Goal: Information Seeking & Learning: Learn about a topic

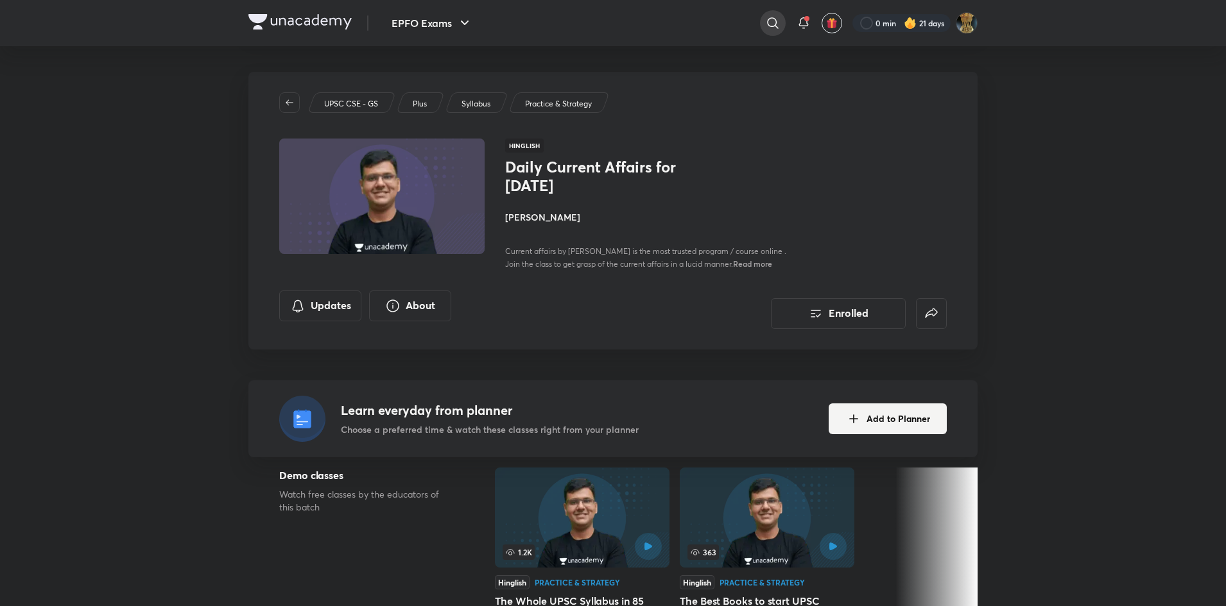
click at [774, 22] on icon at bounding box center [772, 22] width 11 height 11
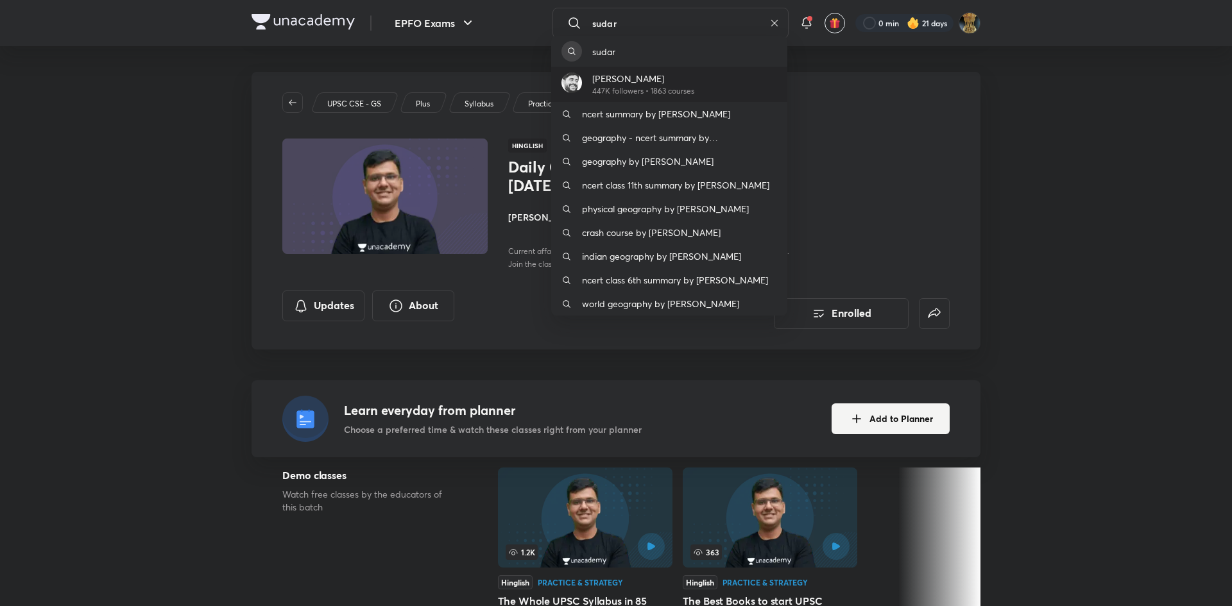
type input "sudar"
click at [616, 97] on div "[PERSON_NAME] 447K followers • 1863 courses" at bounding box center [669, 84] width 236 height 35
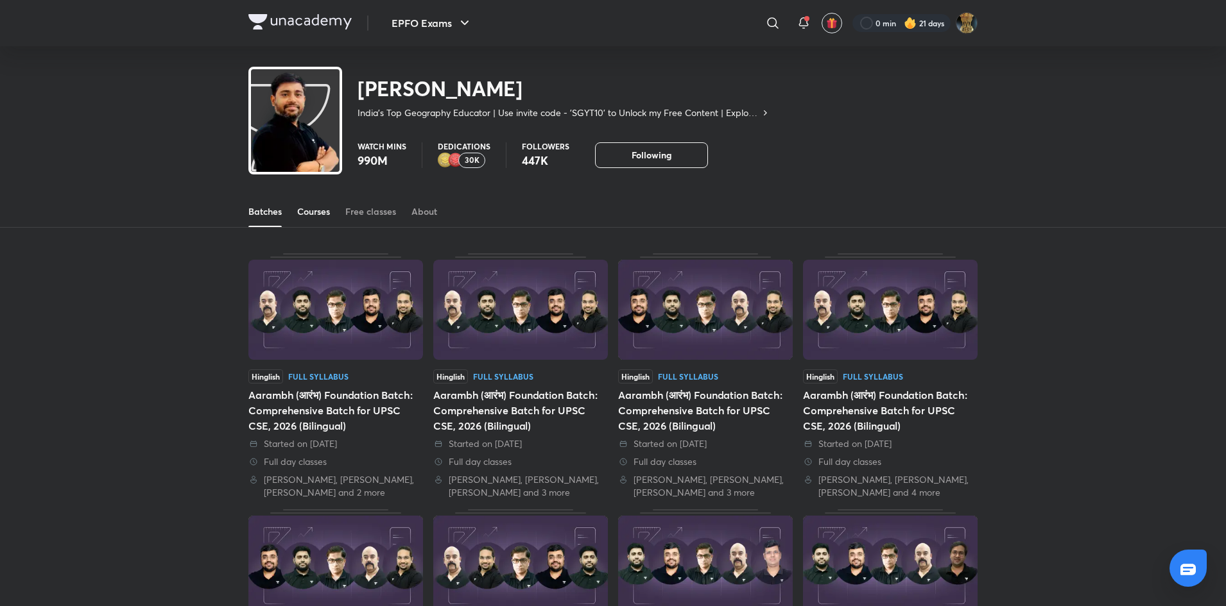
click at [329, 215] on div "Courses" at bounding box center [313, 211] width 33 height 13
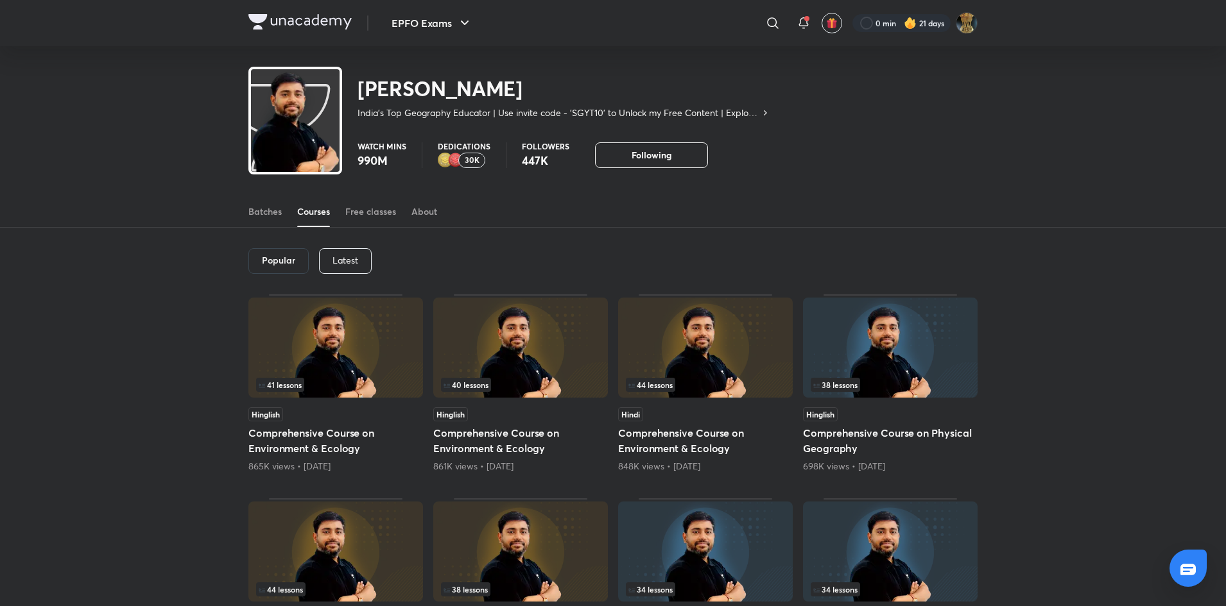
click at [348, 255] on p "Latest" at bounding box center [345, 260] width 26 height 10
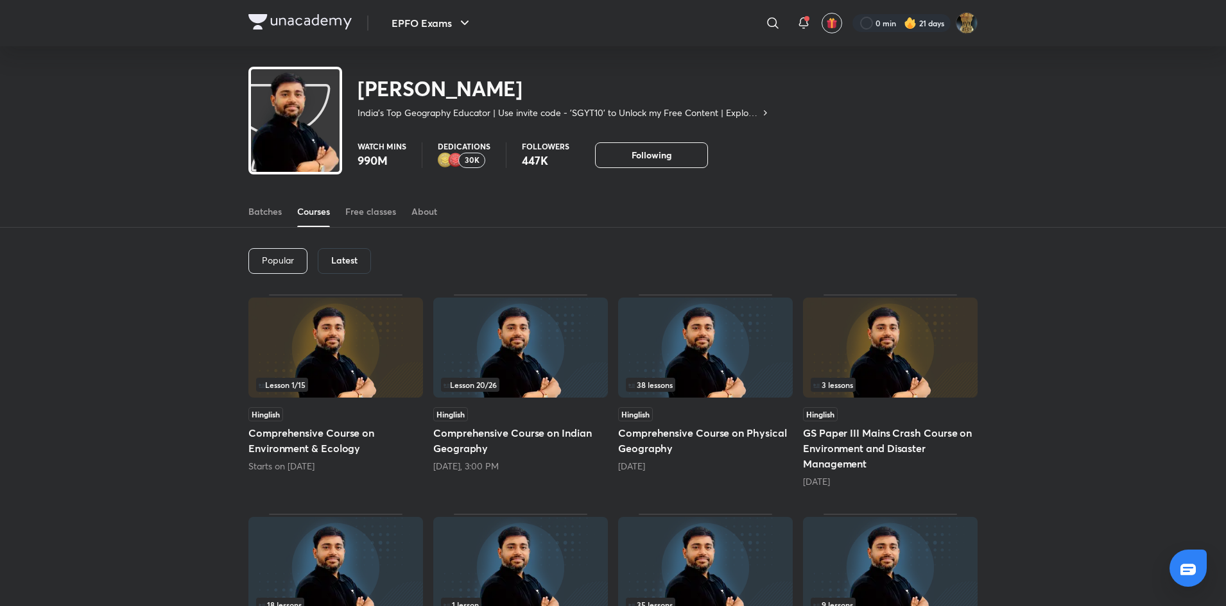
click at [680, 354] on img at bounding box center [705, 348] width 175 height 100
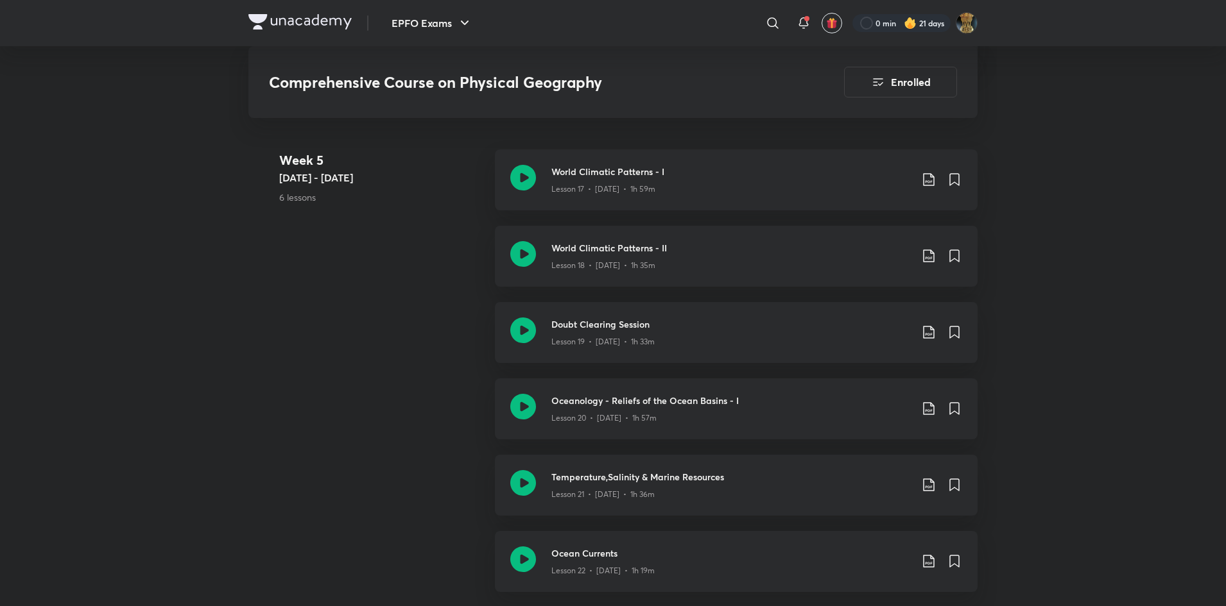
scroll to position [2441, 0]
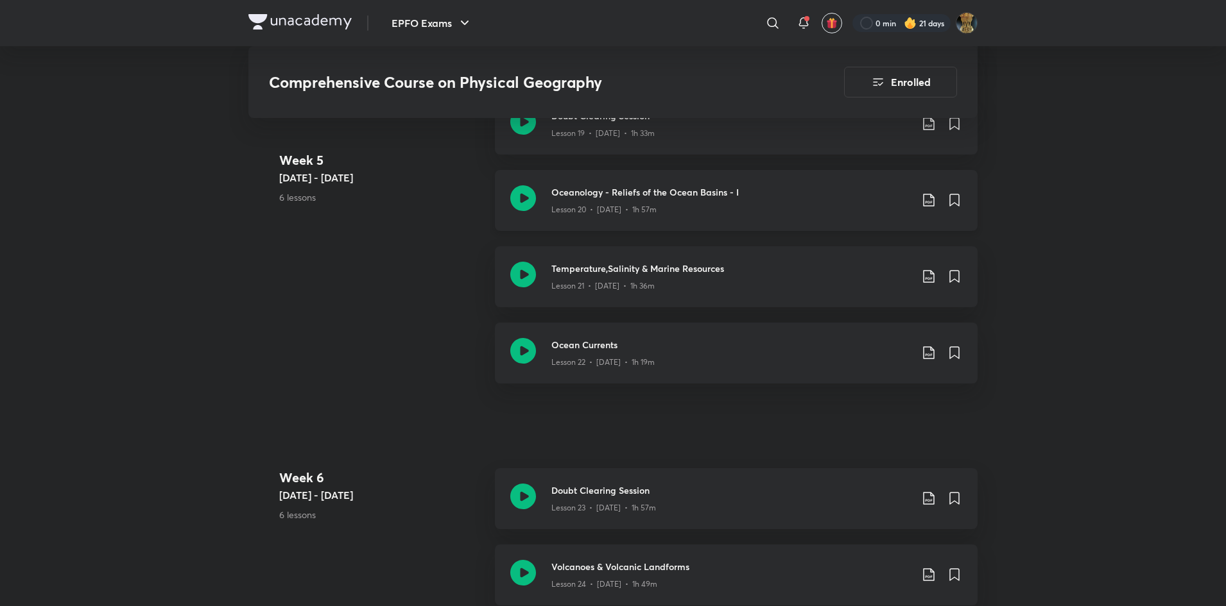
click at [665, 211] on div "Lesson 20 • [DATE] • 1h 57m" at bounding box center [730, 207] width 359 height 17
